Goal: Transaction & Acquisition: Purchase product/service

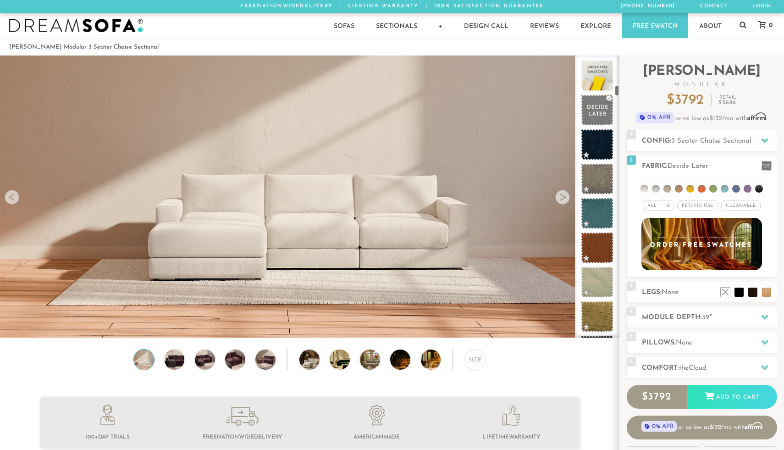
scroll to position [10441, 784]
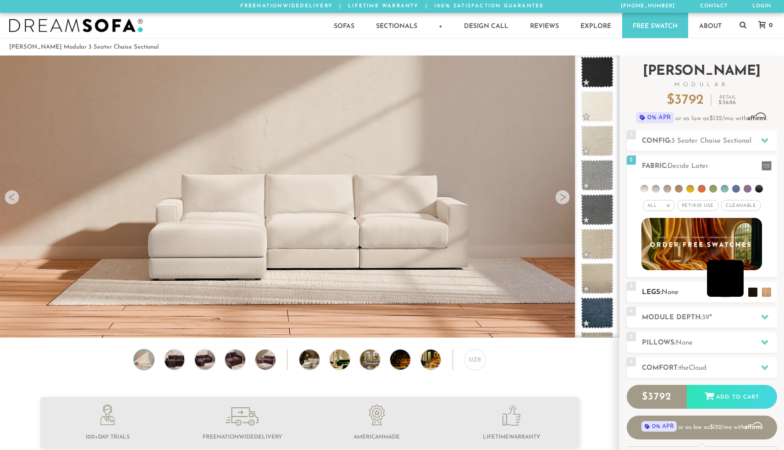
click at [737, 291] on li at bounding box center [725, 278] width 37 height 37
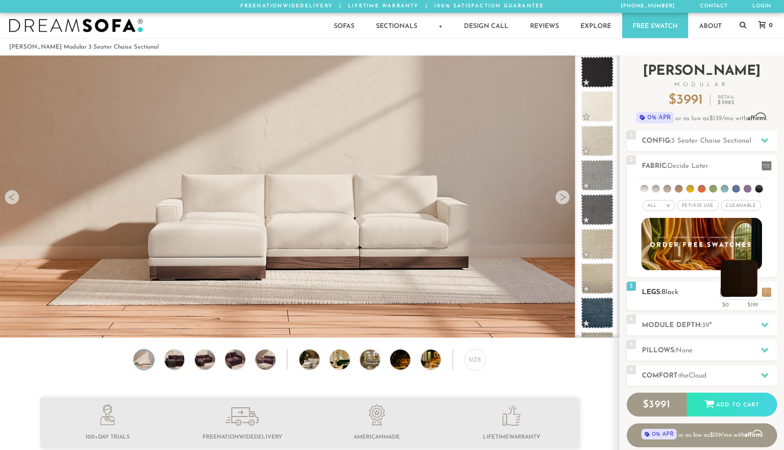
click at [753, 291] on li at bounding box center [739, 278] width 37 height 37
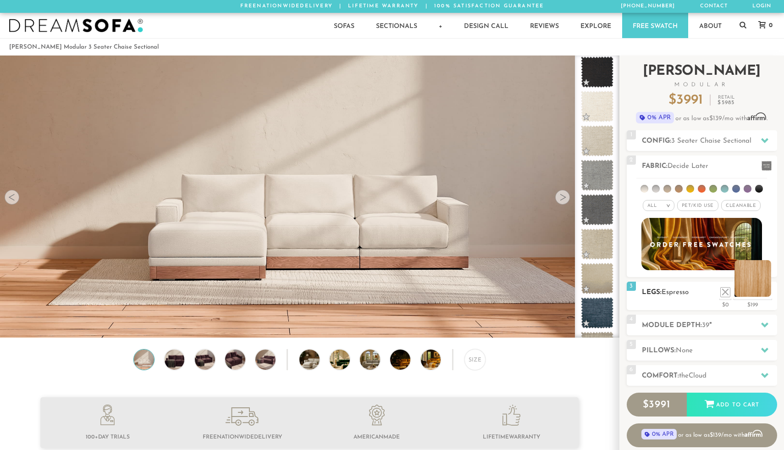
click at [766, 292] on li at bounding box center [752, 278] width 37 height 37
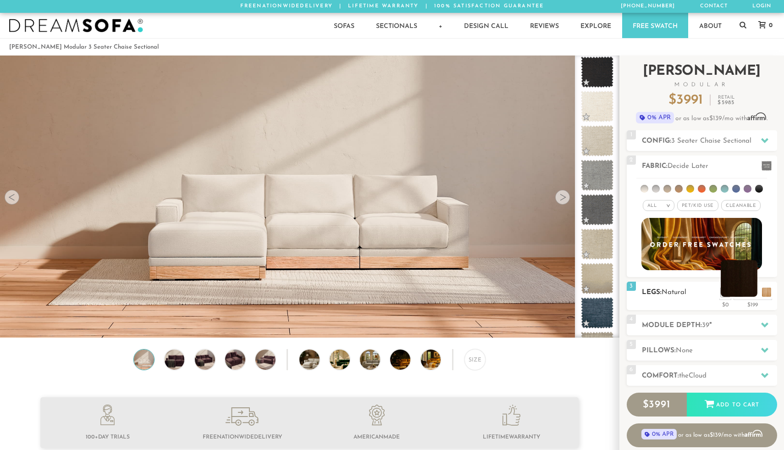
click at [748, 287] on li at bounding box center [739, 278] width 37 height 37
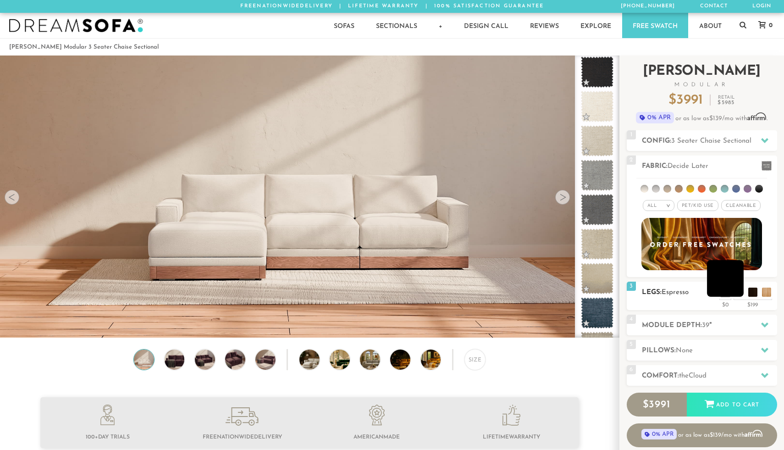
click at [721, 276] on li at bounding box center [725, 278] width 37 height 37
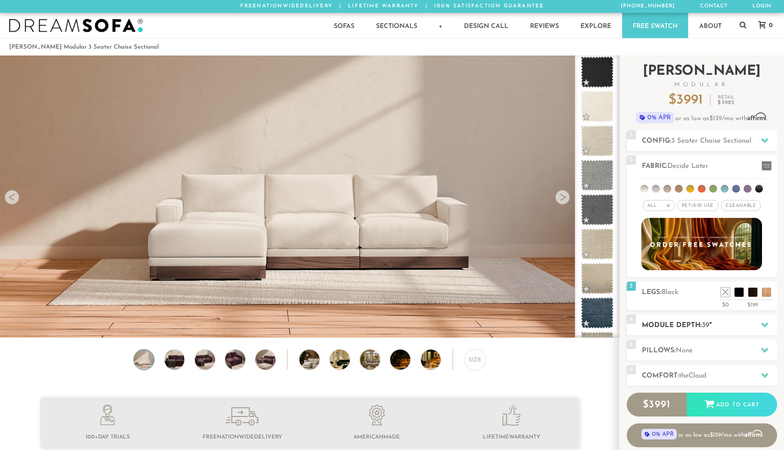
click at [719, 324] on h2 "Module Depth: 39 "" at bounding box center [709, 325] width 135 height 11
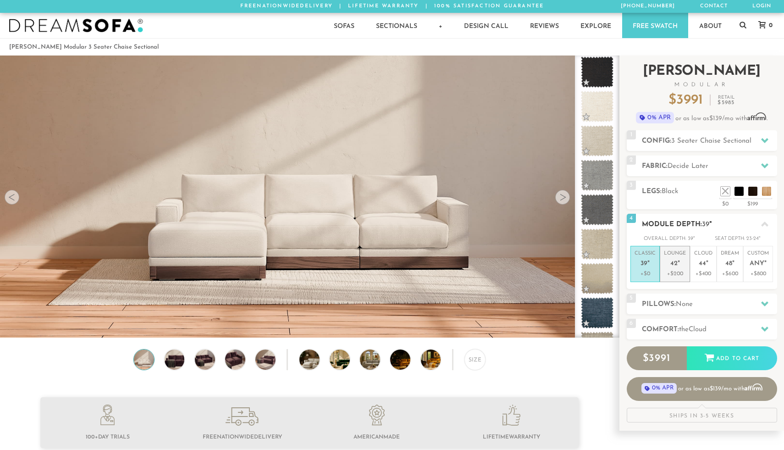
click at [678, 266] on em """ at bounding box center [679, 264] width 2 height 8
click at [678, 303] on span "None" at bounding box center [684, 304] width 17 height 7
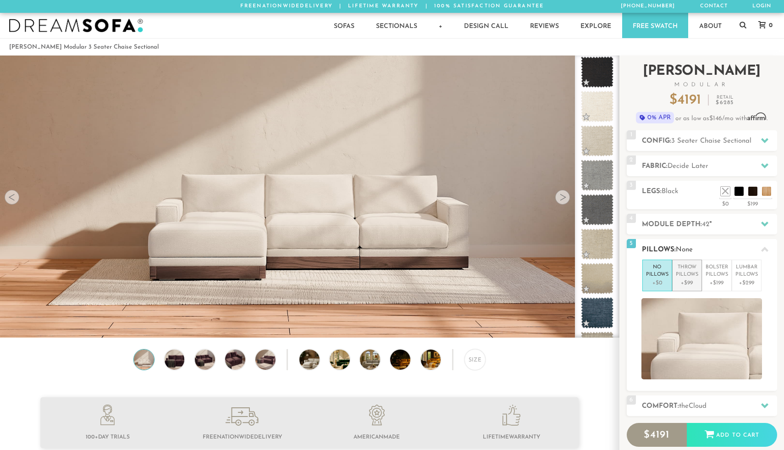
click at [685, 280] on p "+$99" at bounding box center [687, 283] width 22 height 8
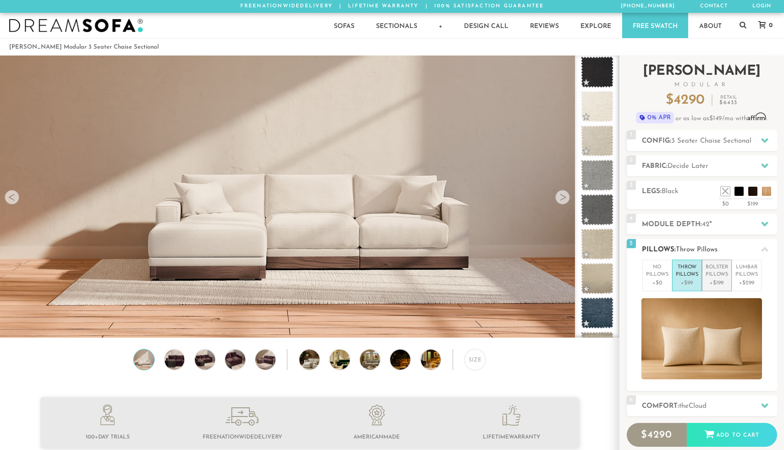
click at [713, 276] on p "Bolster Pillows" at bounding box center [717, 271] width 22 height 15
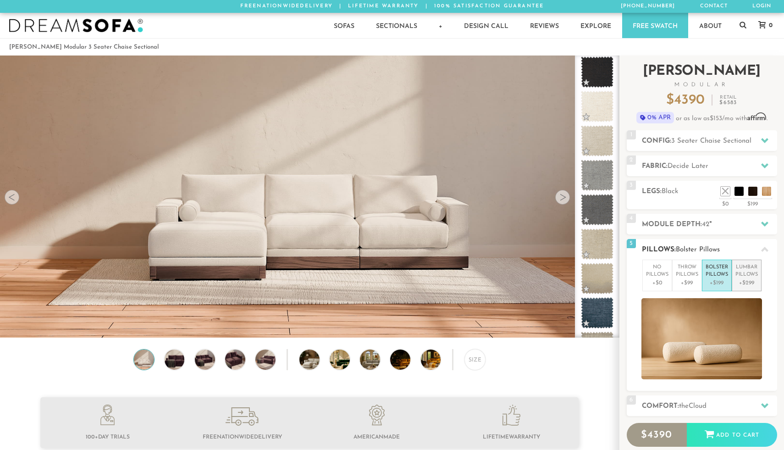
click at [746, 270] on p "[MEDICAL_DATA] Pillows" at bounding box center [746, 271] width 22 height 15
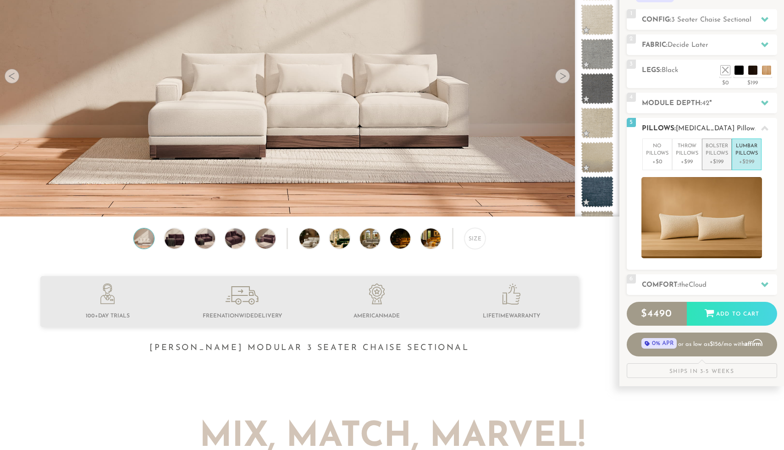
scroll to position [122, 0]
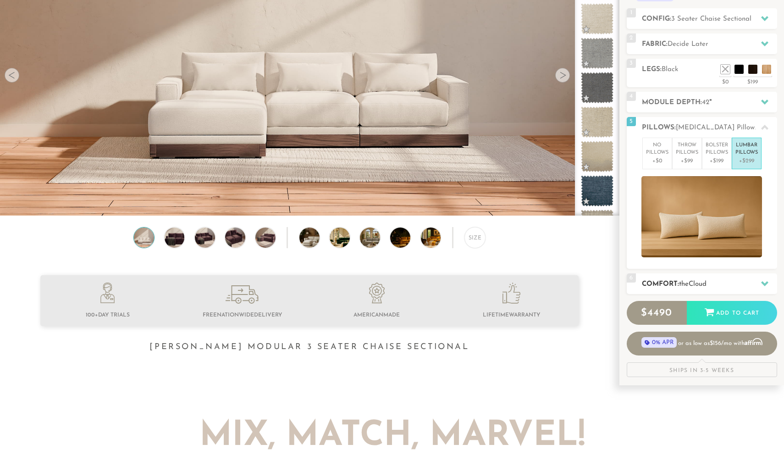
click at [698, 282] on span "Cloud" at bounding box center [698, 284] width 18 height 7
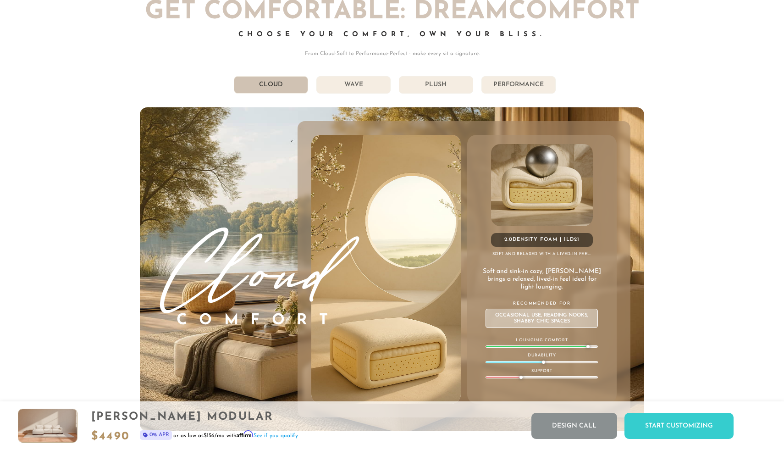
scroll to position [5086, 0]
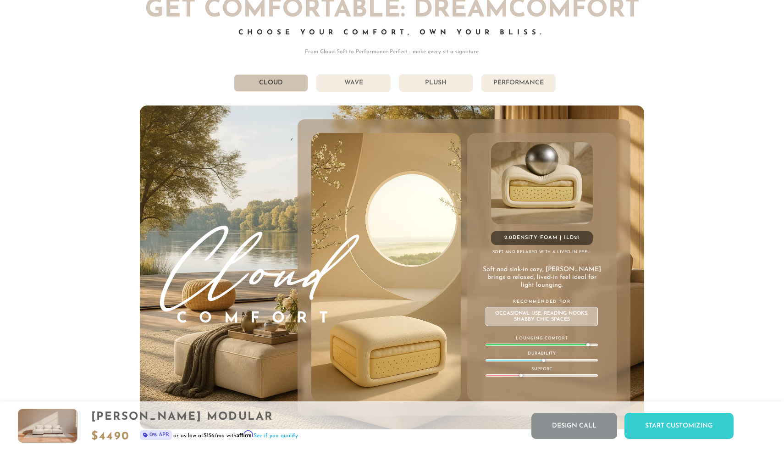
click at [352, 85] on li "Wave" at bounding box center [353, 82] width 74 height 17
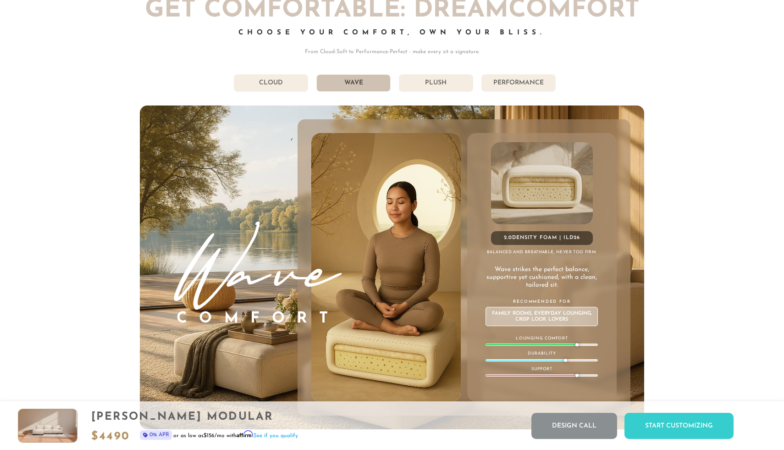
click at [415, 81] on li "Plush" at bounding box center [436, 82] width 74 height 17
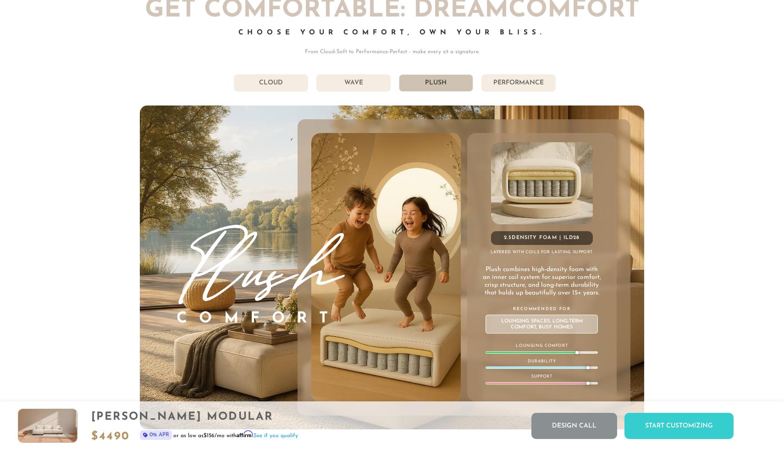
click at [348, 82] on li "Wave" at bounding box center [353, 82] width 74 height 17
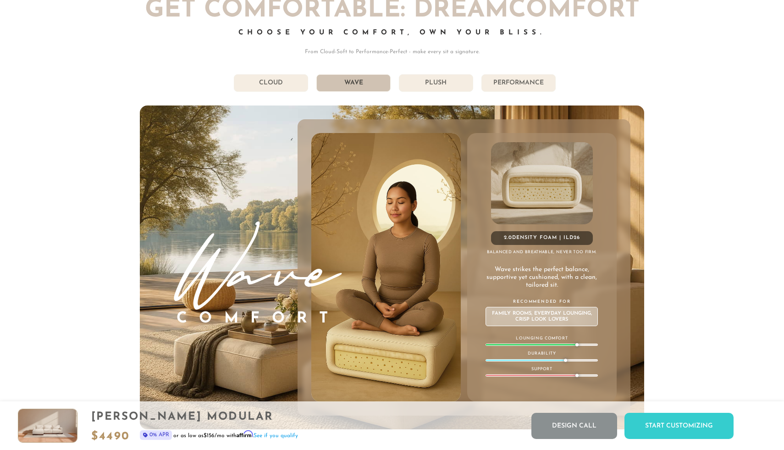
click at [288, 80] on li "Cloud" at bounding box center [271, 82] width 74 height 17
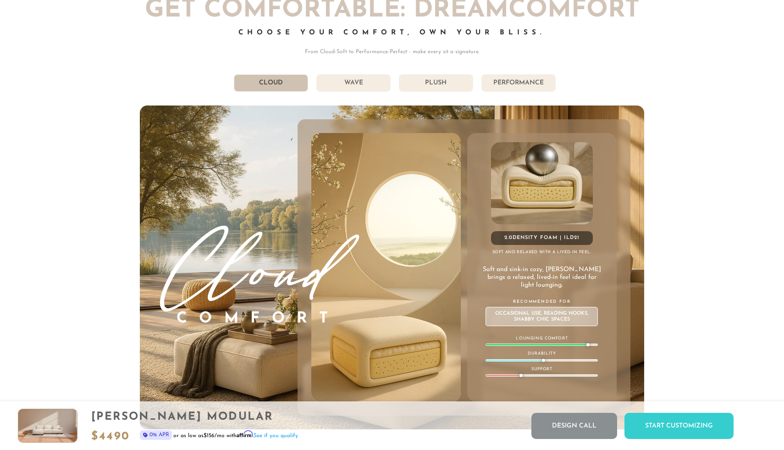
click at [348, 83] on li "Wave" at bounding box center [353, 82] width 74 height 17
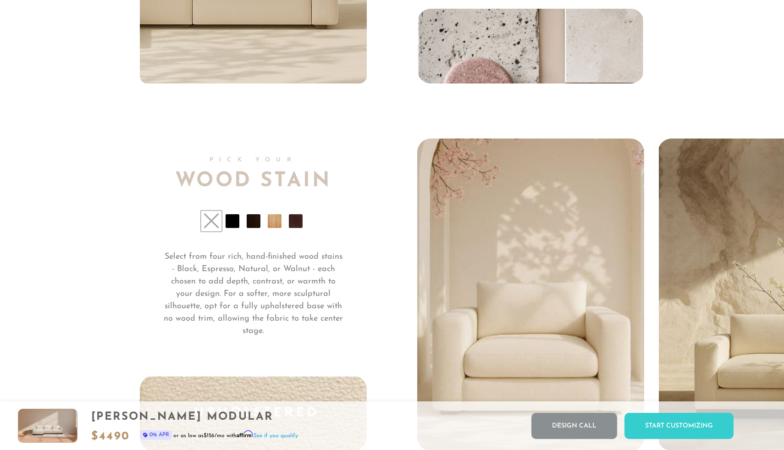
scroll to position [6859, 0]
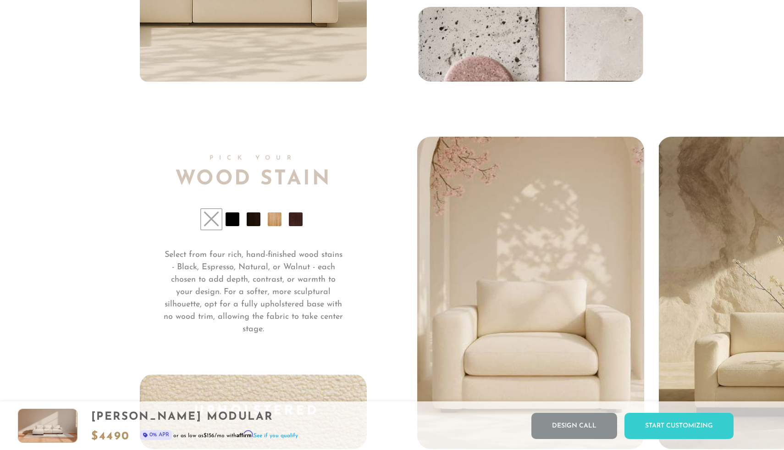
click at [231, 219] on li at bounding box center [233, 219] width 14 height 14
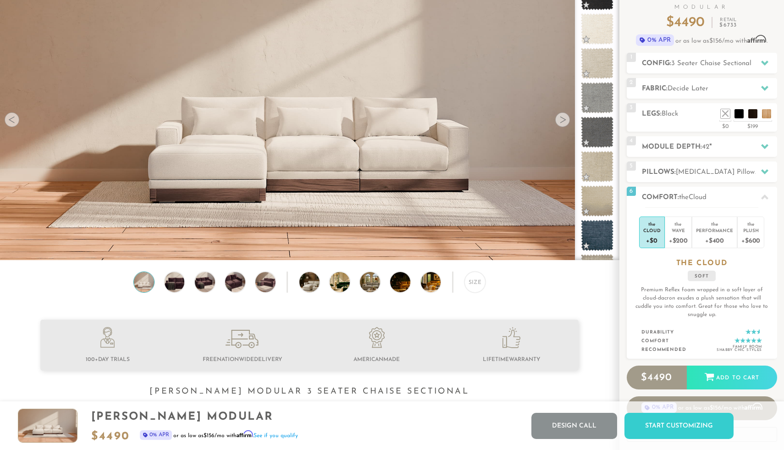
scroll to position [72, 0]
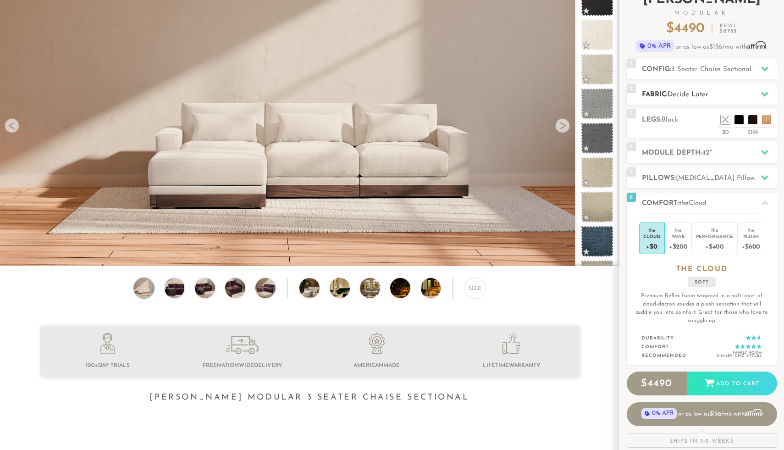
click at [707, 93] on span "Decide Later" at bounding box center [688, 94] width 41 height 7
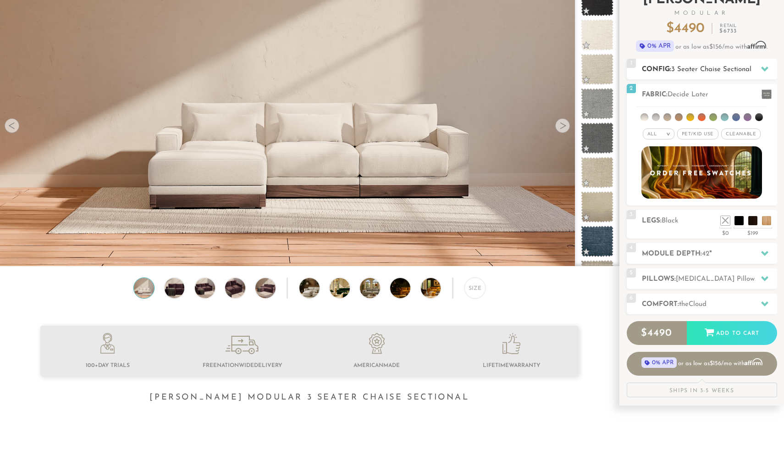
click at [714, 69] on span "3 Seater Chaise Sectional" at bounding box center [711, 69] width 80 height 7
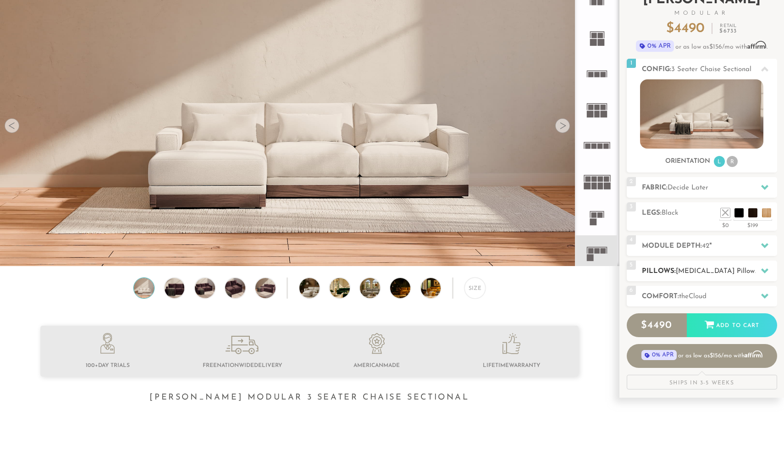
click at [751, 266] on h2 "Pillows: [MEDICAL_DATA] Pillows" at bounding box center [709, 271] width 135 height 11
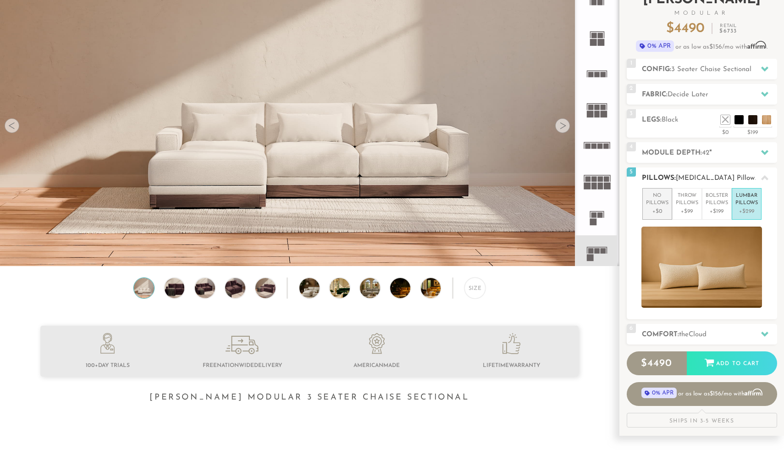
click at [651, 208] on p "+$0" at bounding box center [657, 211] width 22 height 8
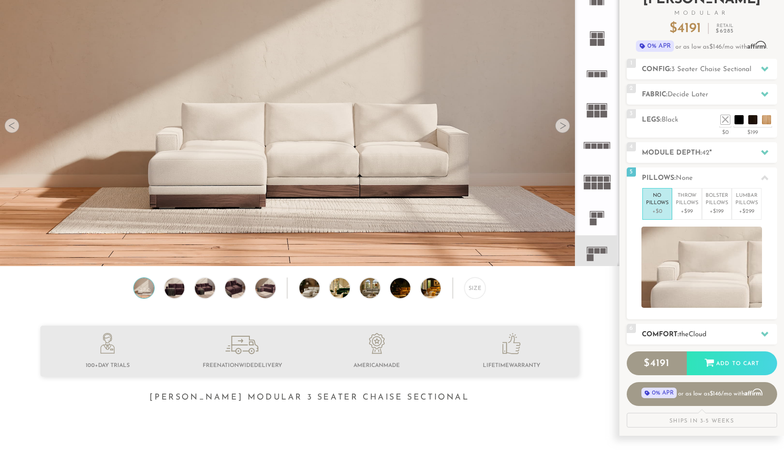
click at [650, 331] on h2 "Comfort: the Cloud" at bounding box center [709, 334] width 135 height 11
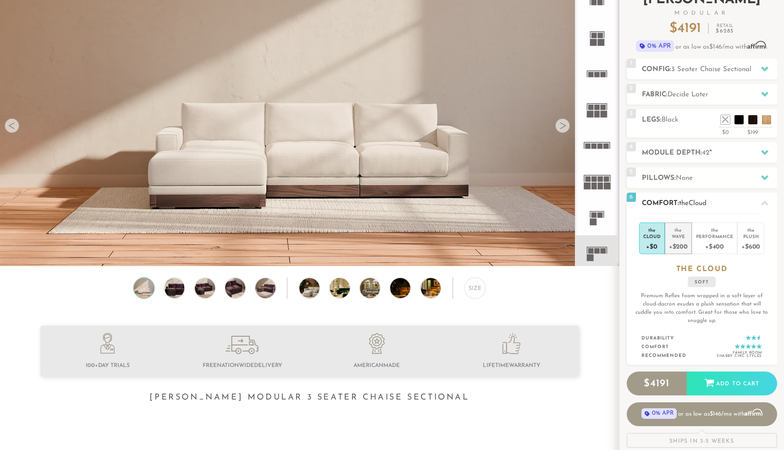
click at [683, 237] on div "Wave" at bounding box center [678, 236] width 19 height 6
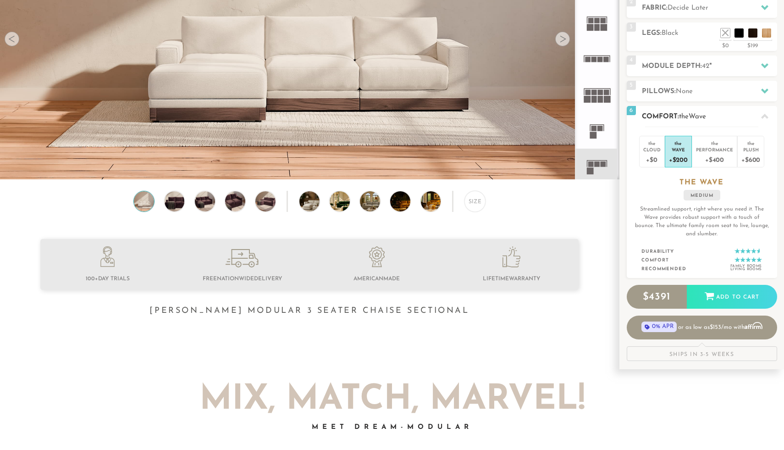
scroll to position [163, 0]
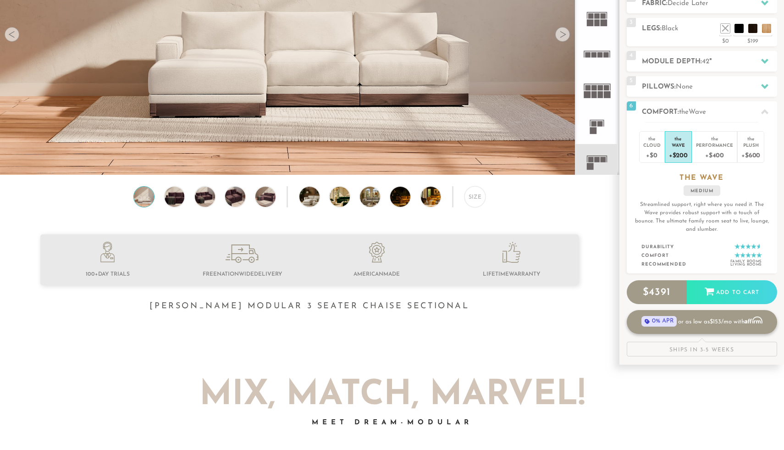
click at [655, 321] on span "0% APR" at bounding box center [658, 321] width 35 height 11
